Goal: Task Accomplishment & Management: Complete application form

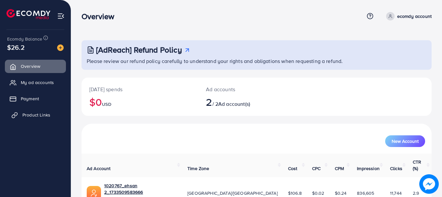
click at [24, 112] on span "Product Links" at bounding box center [36, 115] width 28 height 6
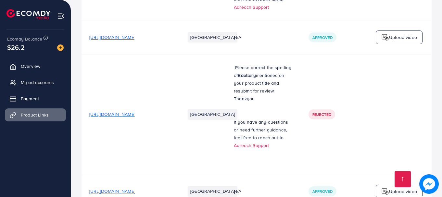
scroll to position [4264, 0]
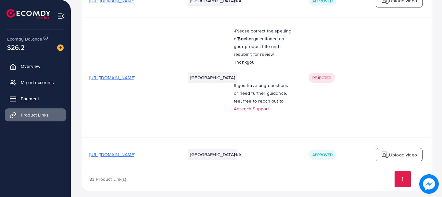
click at [400, 151] on p "Upload video" at bounding box center [403, 155] width 28 height 8
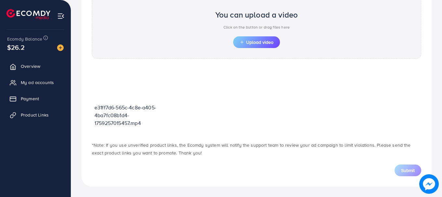
scroll to position [233, 0]
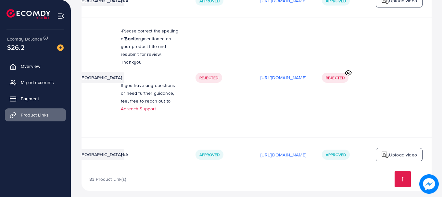
scroll to position [0, 171]
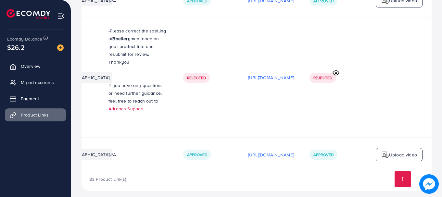
click at [382, 151] on img at bounding box center [385, 155] width 8 height 8
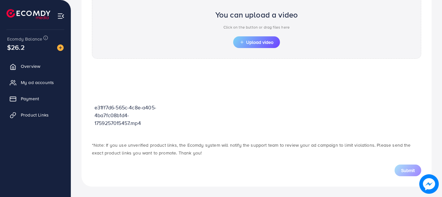
scroll to position [233, 0]
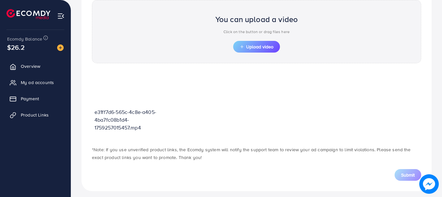
drag, startPoint x: 127, startPoint y: 90, endPoint x: 235, endPoint y: 114, distance: 110.8
click at [235, 114] on div "e31ff7d6-565c-4c8e-a405-4ba7fc08b1d4-1759257015457.mp4" at bounding box center [256, 105] width 329 height 70
drag, startPoint x: 129, startPoint y: 90, endPoint x: 308, endPoint y: 113, distance: 180.9
click at [308, 113] on div "e31ff7d6-565c-4c8e-a405-4ba7fc08b1d4-1759257015457.mp4" at bounding box center [256, 105] width 329 height 70
drag, startPoint x: 216, startPoint y: 20, endPoint x: 300, endPoint y: 39, distance: 86.1
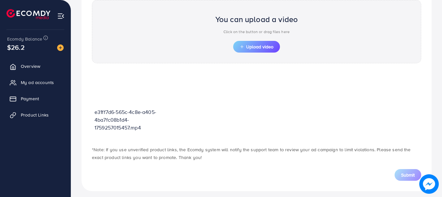
click at [300, 39] on div "You can upload a video Click on the button or drag files here Upload video" at bounding box center [256, 31] width 329 height 63
click at [286, 50] on div "You can upload a video Click on the button or drag files here Upload video" at bounding box center [256, 31] width 329 height 63
drag, startPoint x: 215, startPoint y: 19, endPoint x: 298, endPoint y: 23, distance: 82.3
click at [298, 23] on h2 "You can upload a video" at bounding box center [256, 19] width 83 height 9
click at [305, 31] on div "You can upload a video Click on the button or drag files here Upload video" at bounding box center [256, 31] width 329 height 63
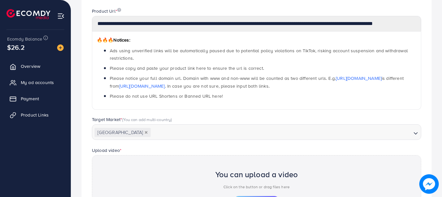
click at [438, 76] on div "**********" at bounding box center [256, 139] width 371 height 435
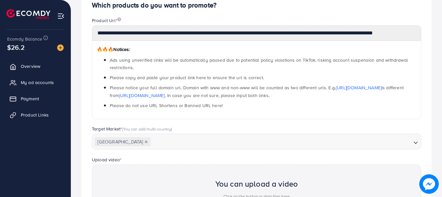
click at [437, 74] on div "**********" at bounding box center [256, 148] width 371 height 435
click at [438, 63] on div "**********" at bounding box center [256, 148] width 371 height 435
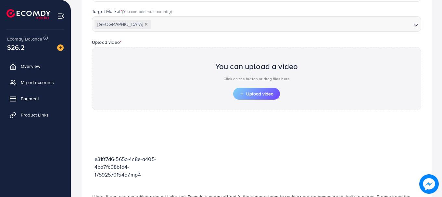
scroll to position [188, 0]
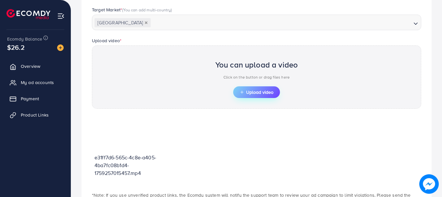
click at [245, 91] on span "Upload video" at bounding box center [257, 92] width 34 height 5
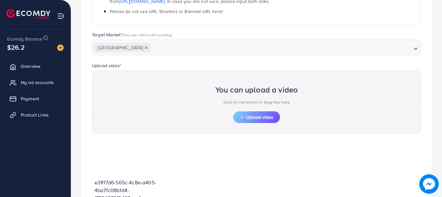
scroll to position [149, 0]
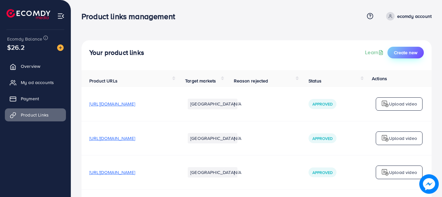
click at [407, 50] on span "Create new" at bounding box center [405, 52] width 23 height 6
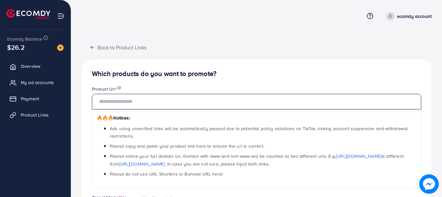
click at [126, 97] on input "text" at bounding box center [256, 102] width 329 height 16
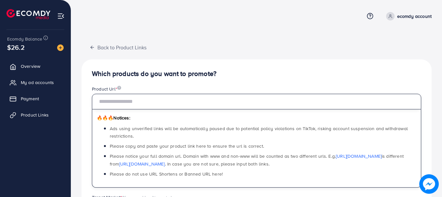
type input "**********"
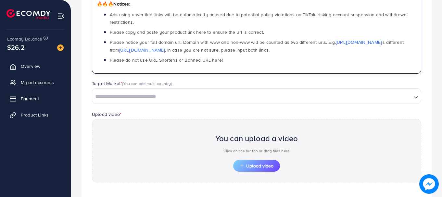
scroll to position [118, 0]
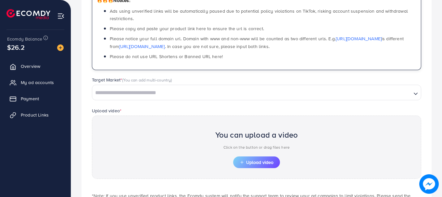
click at [163, 90] on input "Search for option" at bounding box center [252, 93] width 318 height 10
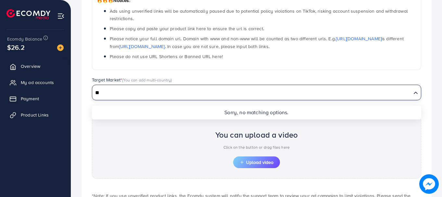
type input "*"
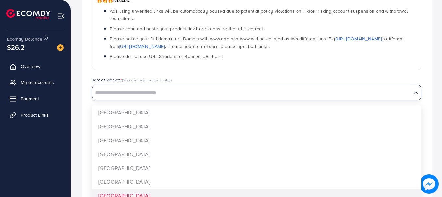
click at [159, 87] on div "Search for option" at bounding box center [251, 92] width 319 height 11
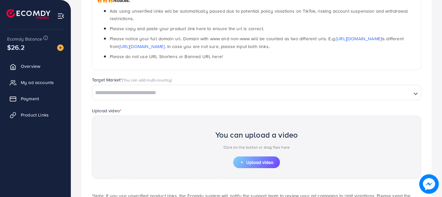
click at [110, 95] on input "Search for option" at bounding box center [252, 93] width 318 height 10
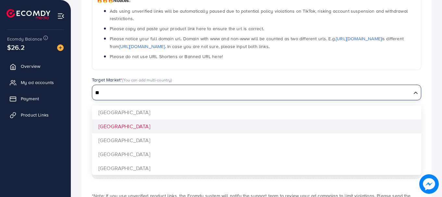
type input "**"
click at [113, 130] on div "**********" at bounding box center [257, 90] width 350 height 296
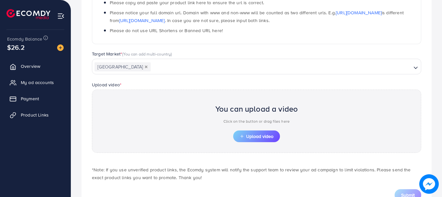
scroll to position [168, 0]
